Goal: Task Accomplishment & Management: Complete application form

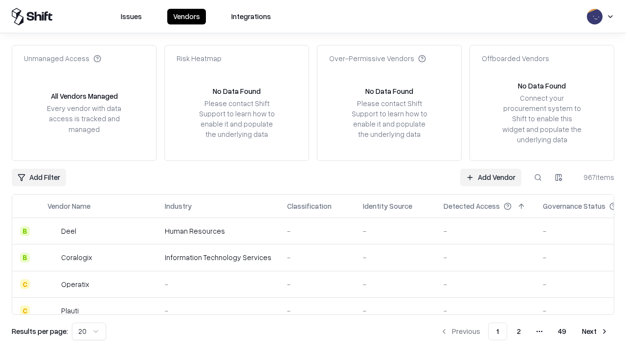
click at [491, 177] on link "Add Vendor" at bounding box center [490, 178] width 61 height 18
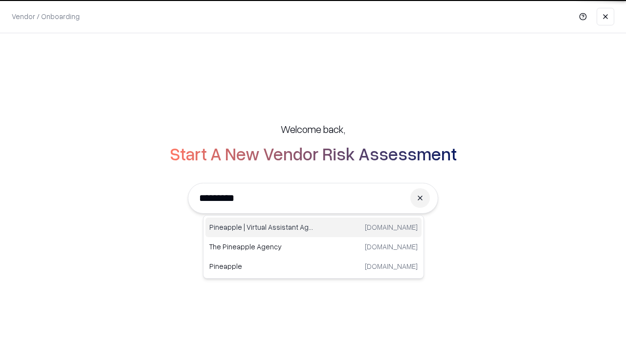
click at [314, 227] on div "Pineapple | Virtual Assistant Agency [DOMAIN_NAME]" at bounding box center [313, 228] width 216 height 20
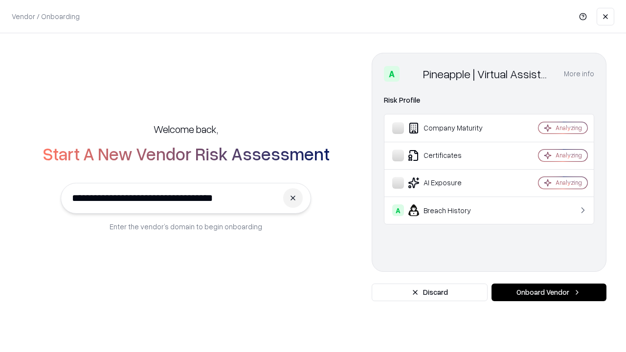
type input "**********"
click at [549, 293] on button "Onboard Vendor" at bounding box center [549, 293] width 115 height 18
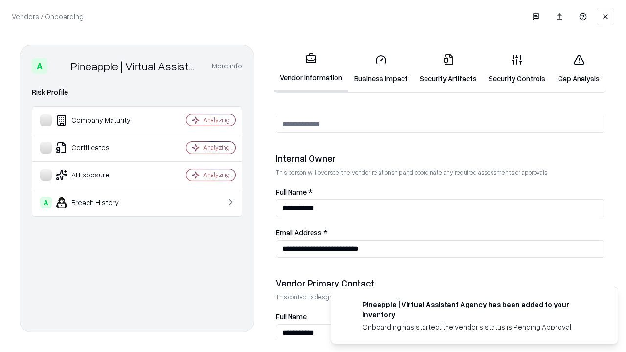
scroll to position [507, 0]
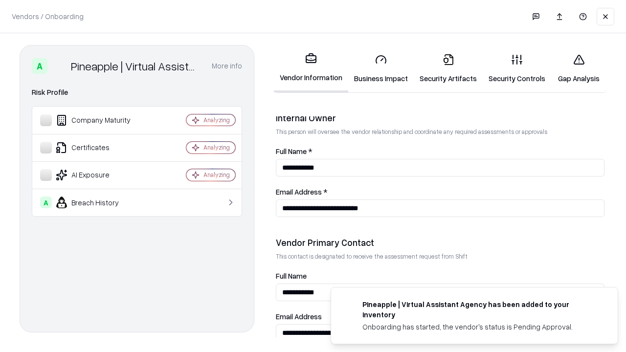
click at [381, 68] on link "Business Impact" at bounding box center [381, 68] width 66 height 45
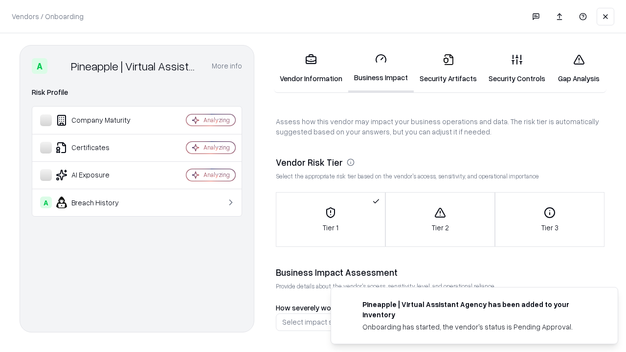
click at [448, 68] on link "Security Artifacts" at bounding box center [448, 68] width 69 height 45
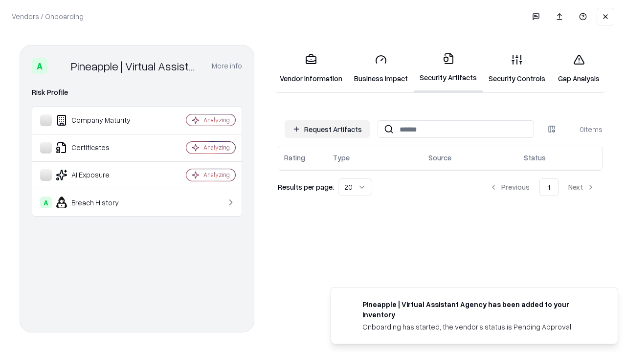
click at [327, 129] on button "Request Artifacts" at bounding box center [327, 129] width 85 height 18
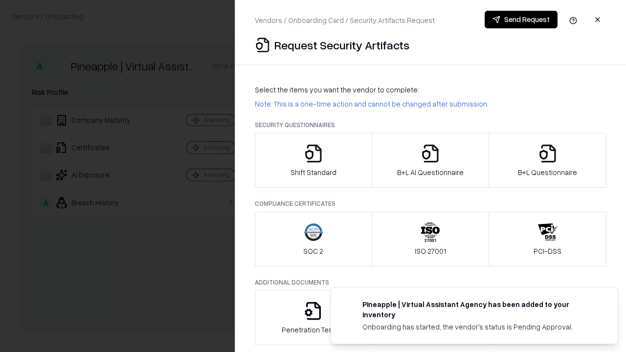
click at [313, 160] on icon "button" at bounding box center [314, 154] width 20 height 20
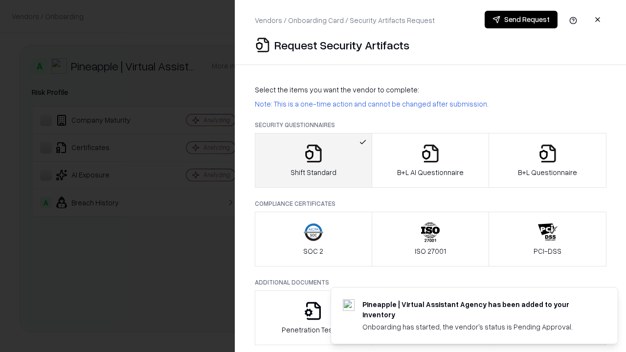
click at [521, 20] on button "Send Request" at bounding box center [521, 20] width 73 height 18
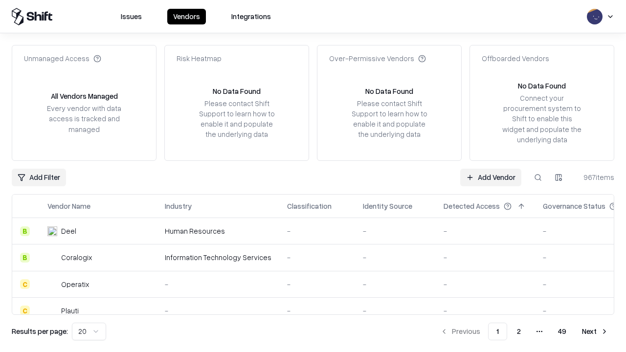
click at [538, 177] on button at bounding box center [538, 178] width 18 height 18
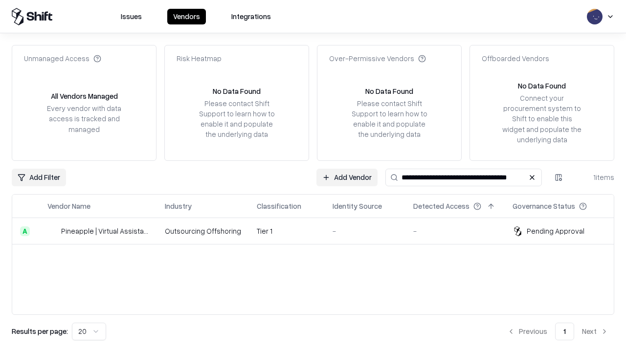
type input "**********"
click at [319, 231] on td "Tier 1" at bounding box center [287, 231] width 76 height 26
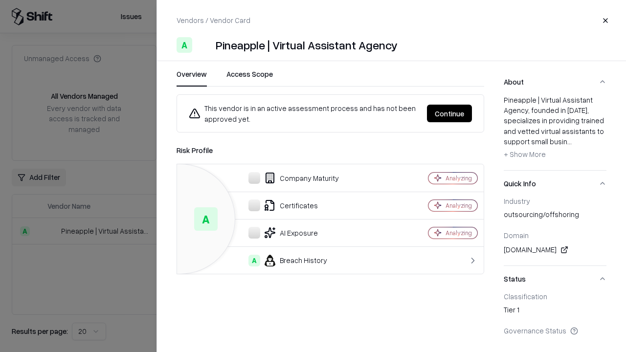
click at [450, 113] on button "Continue" at bounding box center [449, 114] width 45 height 18
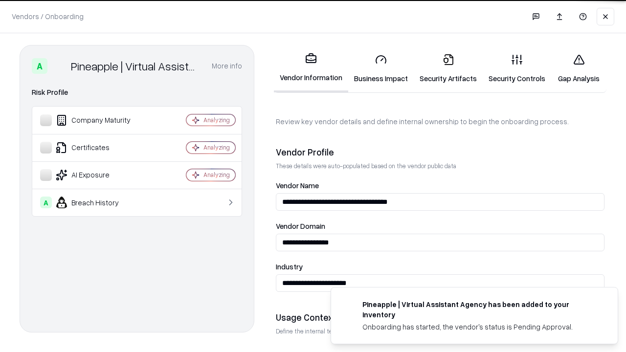
click at [448, 68] on link "Security Artifacts" at bounding box center [448, 68] width 69 height 45
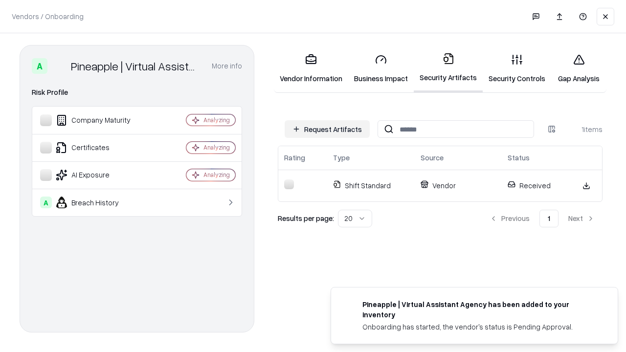
click at [579, 68] on link "Gap Analysis" at bounding box center [578, 68] width 55 height 45
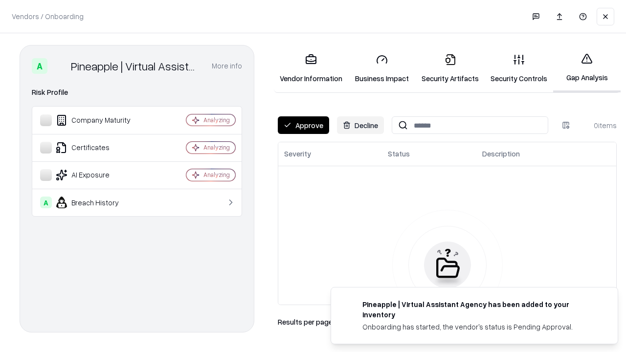
click at [303, 125] on button "Approve" at bounding box center [303, 125] width 51 height 18
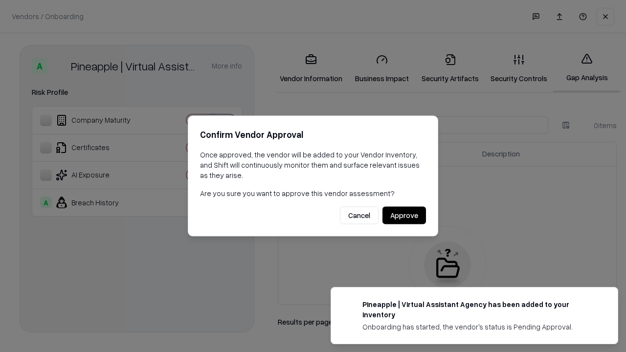
click at [404, 215] on button "Approve" at bounding box center [405, 216] width 44 height 18
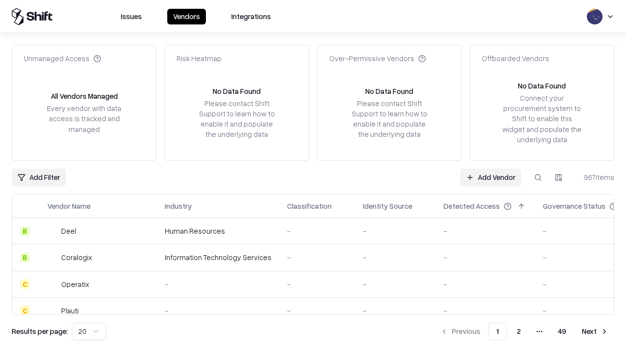
type input "**********"
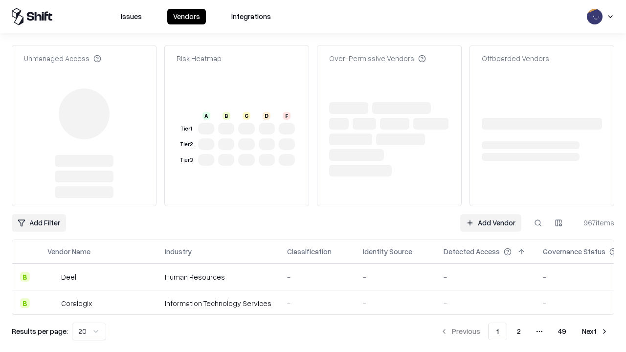
click at [491, 214] on link "Add Vendor" at bounding box center [490, 223] width 61 height 18
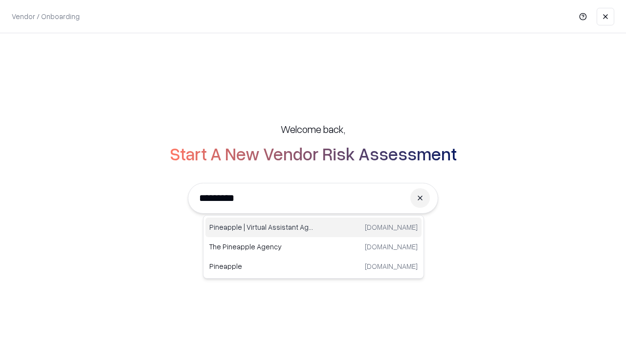
click at [314, 227] on div "Pineapple | Virtual Assistant Agency [DOMAIN_NAME]" at bounding box center [313, 228] width 216 height 20
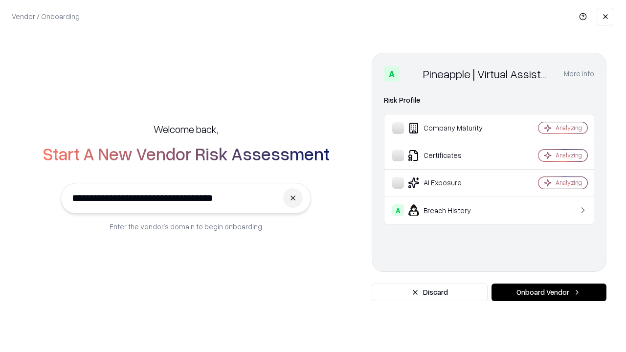
type input "**********"
click at [549, 293] on button "Onboard Vendor" at bounding box center [549, 293] width 115 height 18
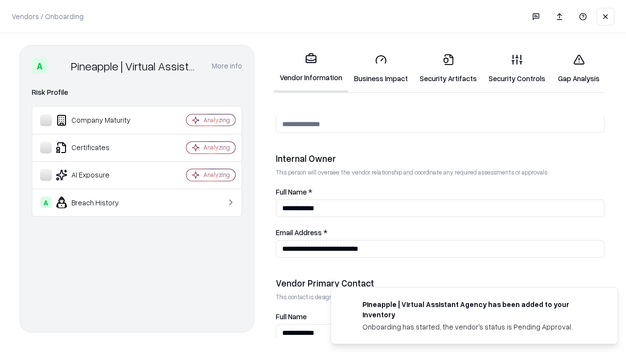
scroll to position [507, 0]
